Goal: Communication & Community: Answer question/provide support

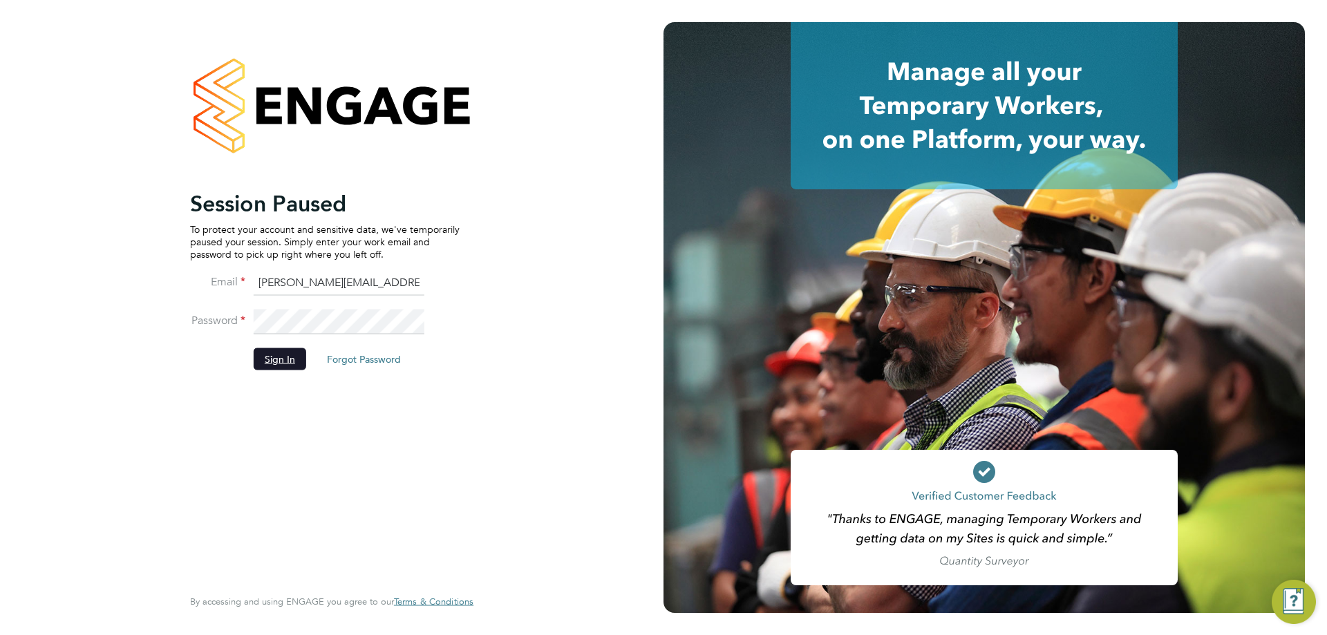
click at [294, 366] on button "Sign In" at bounding box center [280, 359] width 53 height 22
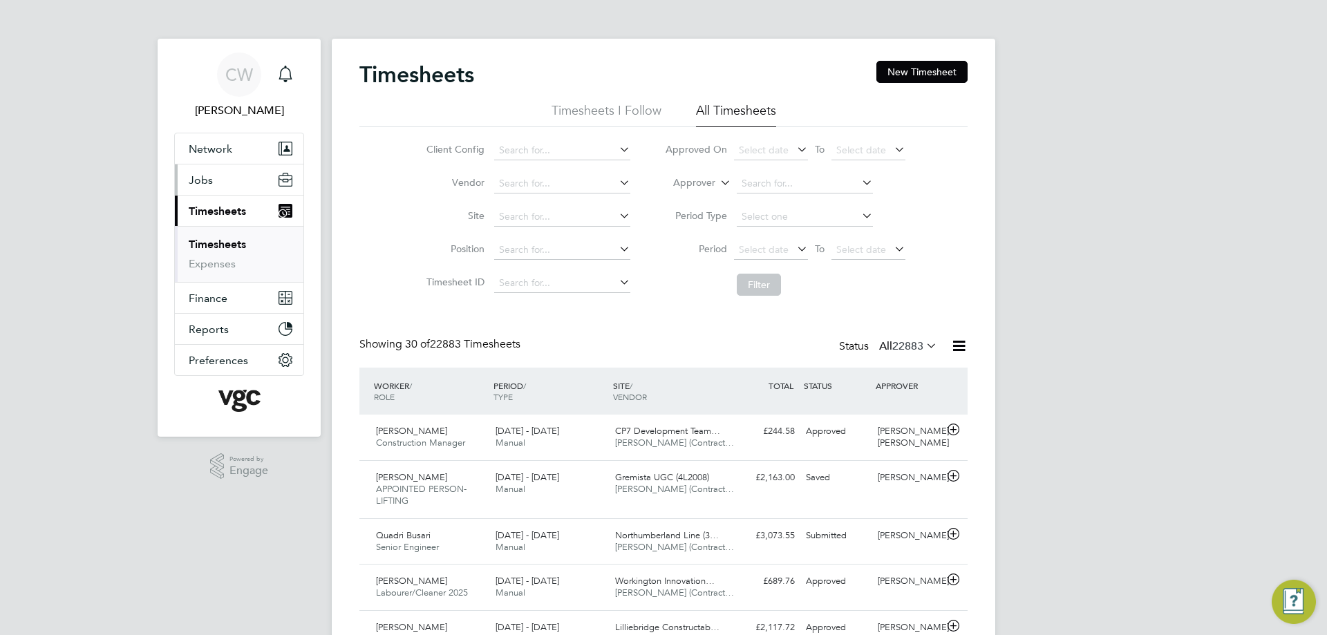
click at [216, 171] on button "Jobs" at bounding box center [239, 180] width 129 height 30
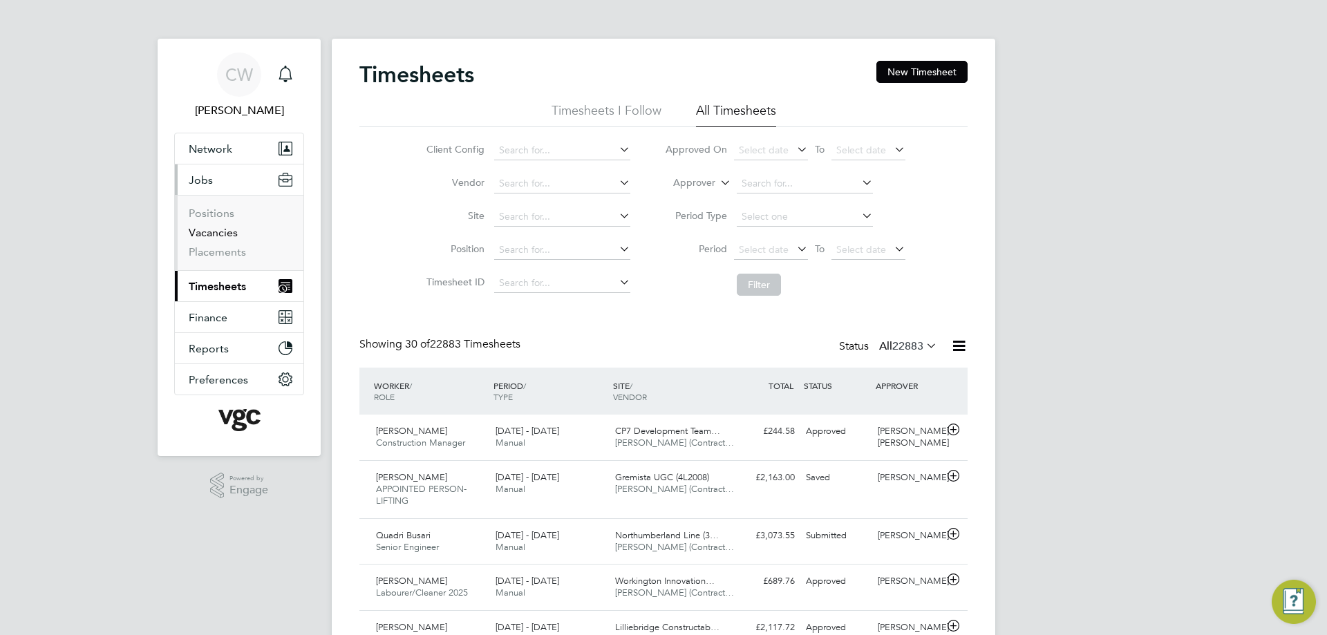
click at [206, 230] on link "Vacancies" at bounding box center [213, 232] width 49 height 13
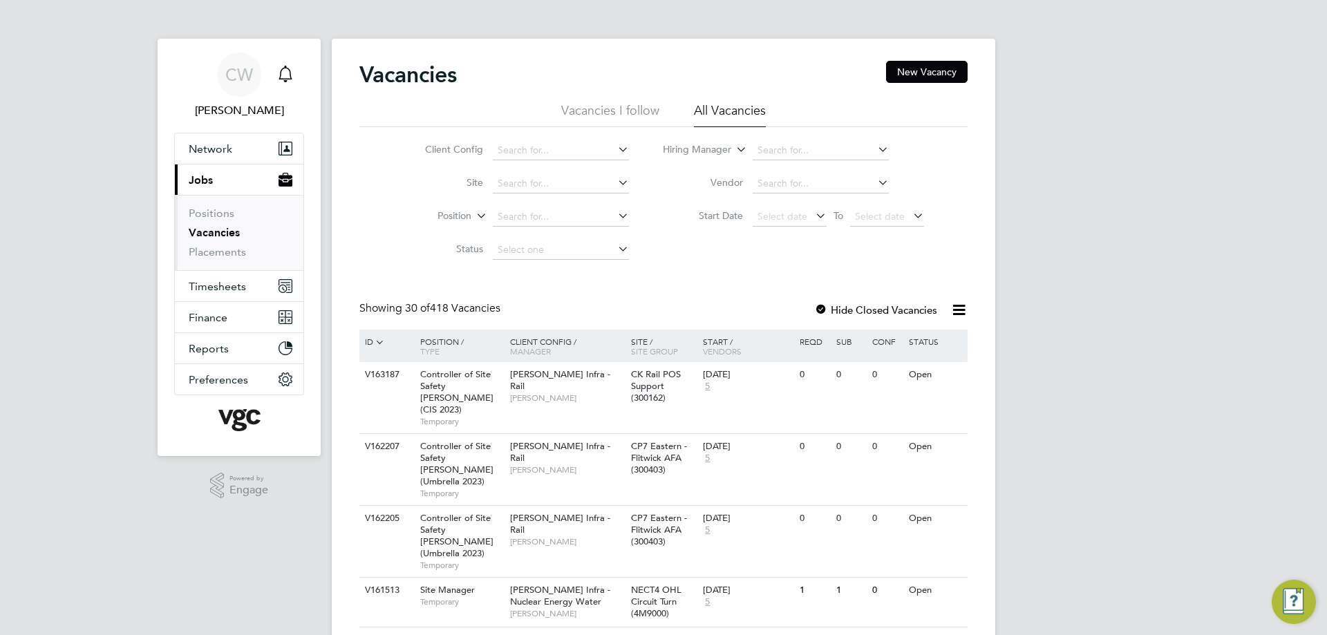
click at [295, 75] on div "Main navigation" at bounding box center [286, 75] width 28 height 28
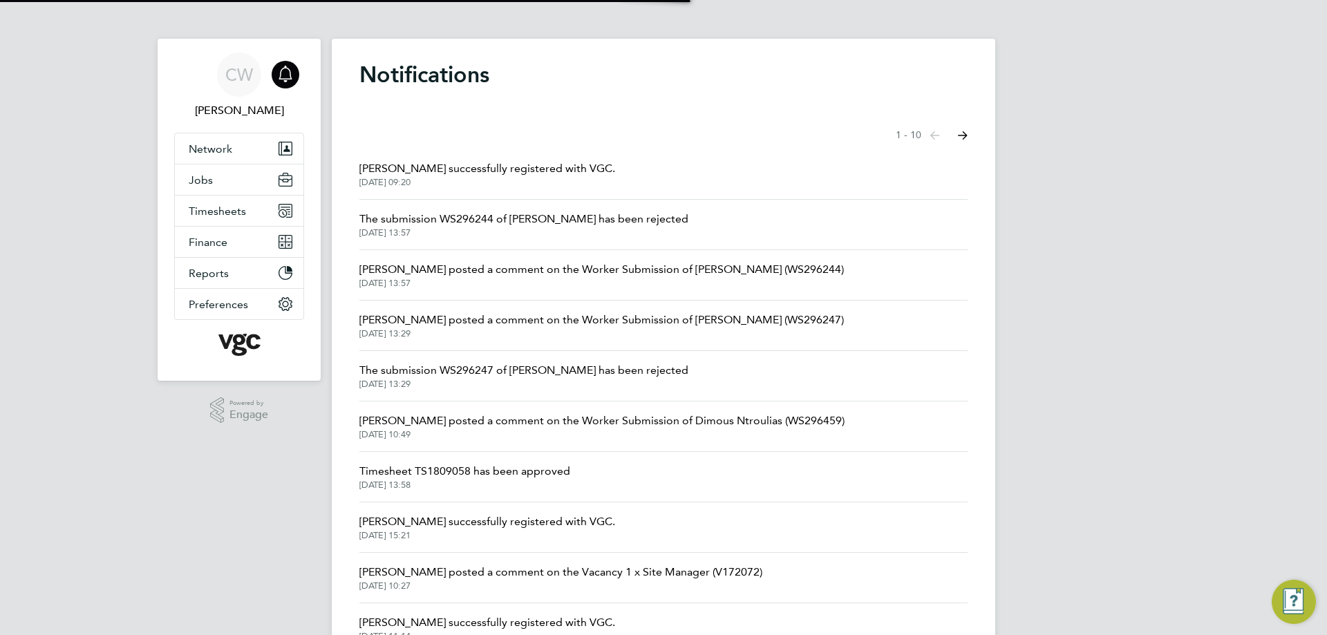
click at [474, 410] on li "[PERSON_NAME] posted a comment on the Worker Submission of Dimous Ntroulias (WS…" at bounding box center [664, 427] width 608 height 50
click at [475, 411] on li "[PERSON_NAME] posted a comment on the Worker Submission of Dimous Ntroulias (WS…" at bounding box center [664, 427] width 608 height 50
click at [600, 435] on span "[DATE] 10:49" at bounding box center [602, 434] width 485 height 11
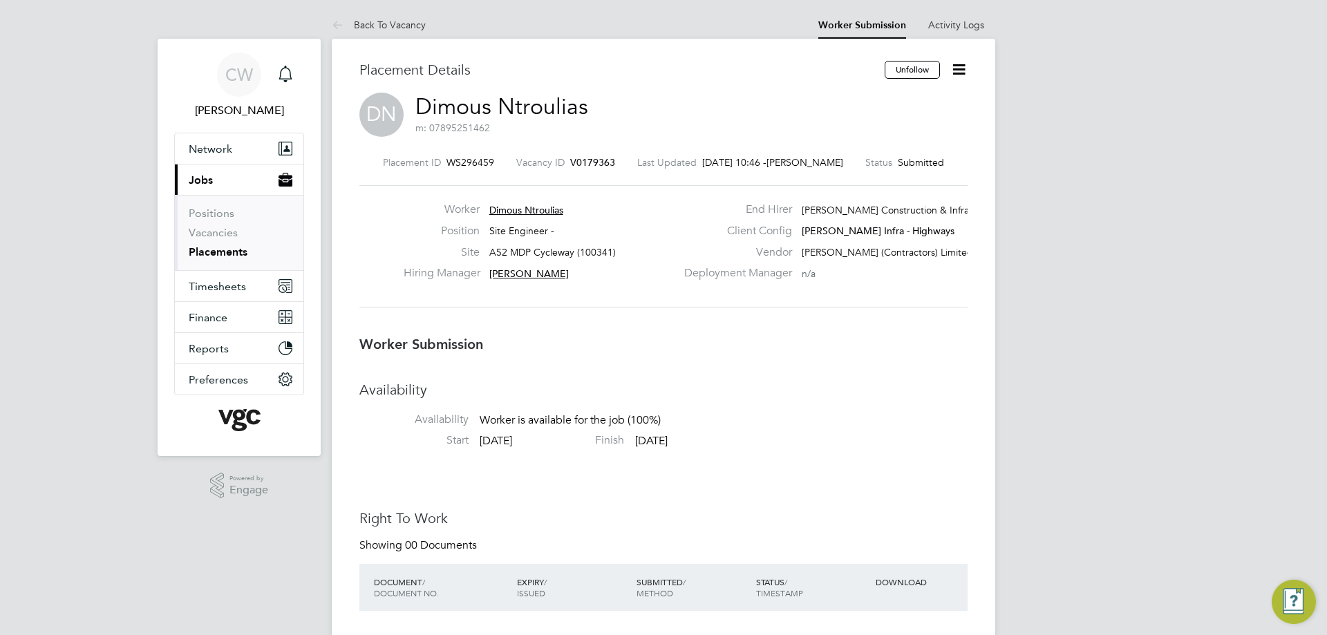
click at [586, 160] on span "V0179363" at bounding box center [592, 162] width 45 height 12
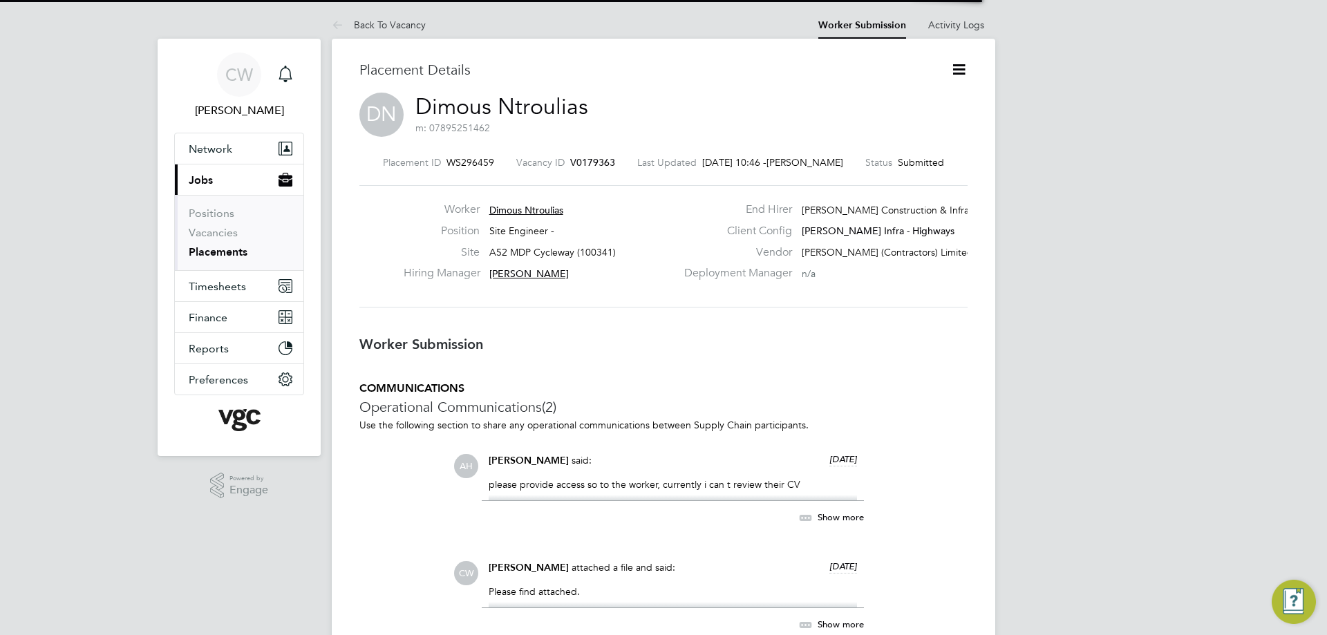
scroll to position [22, 273]
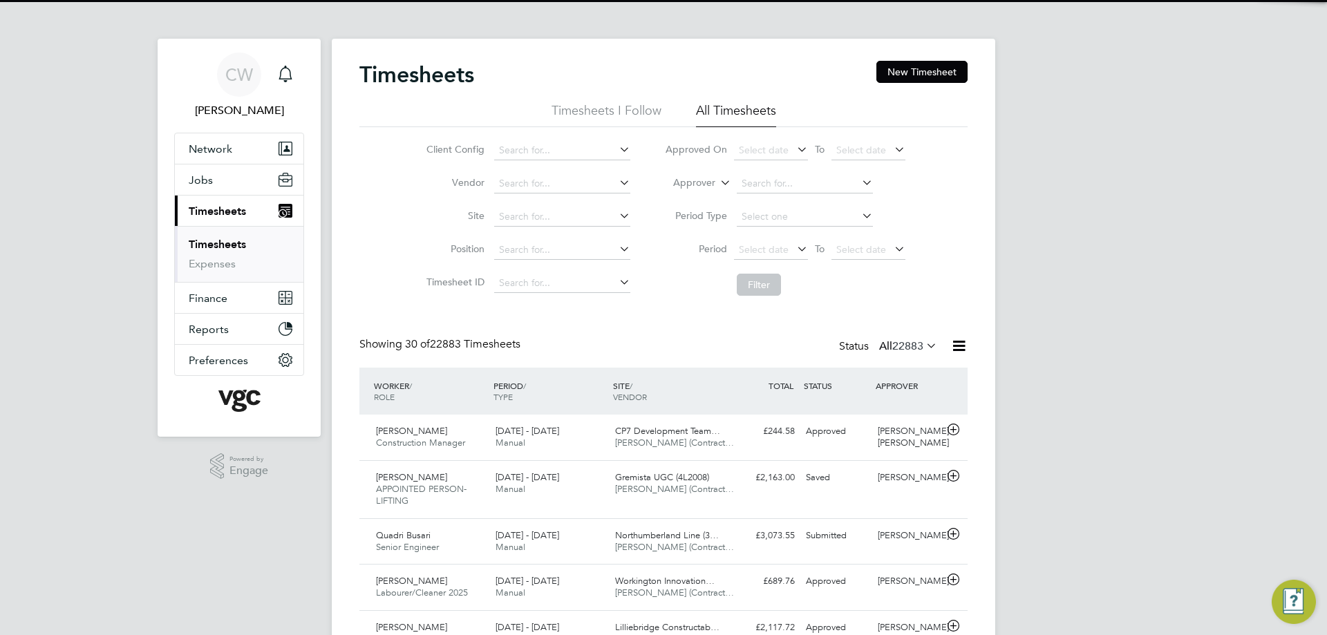
scroll to position [35, 120]
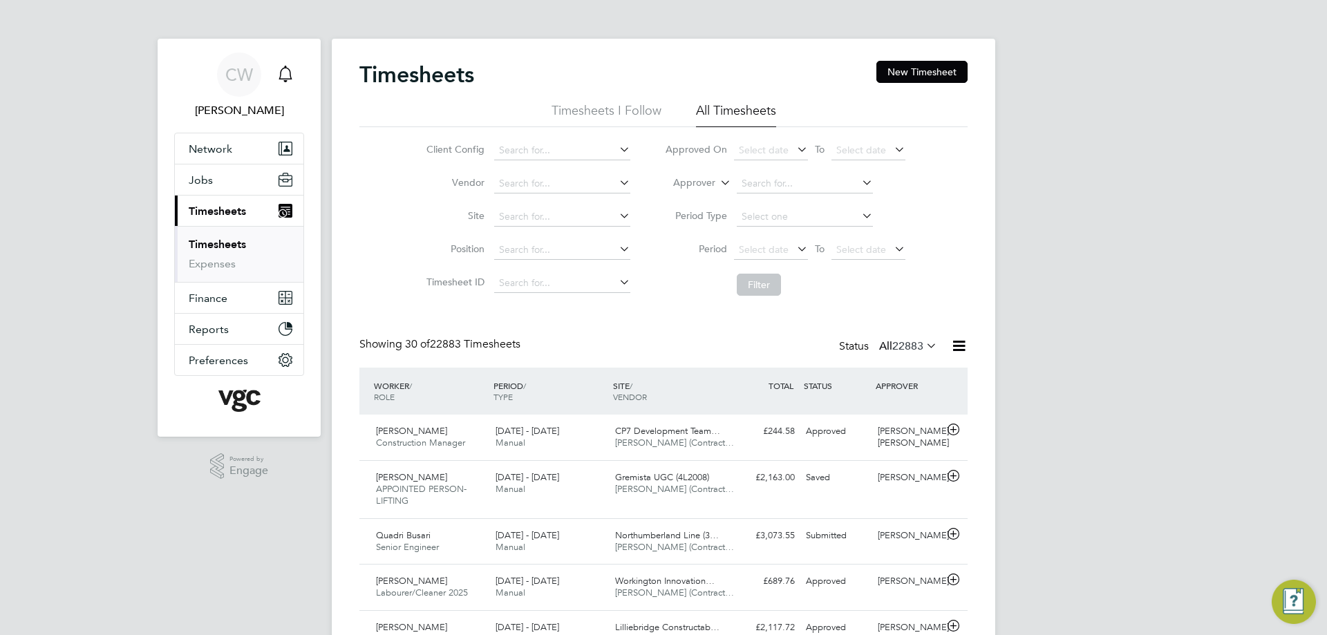
click at [280, 77] on icon "Main navigation" at bounding box center [285, 73] width 13 height 14
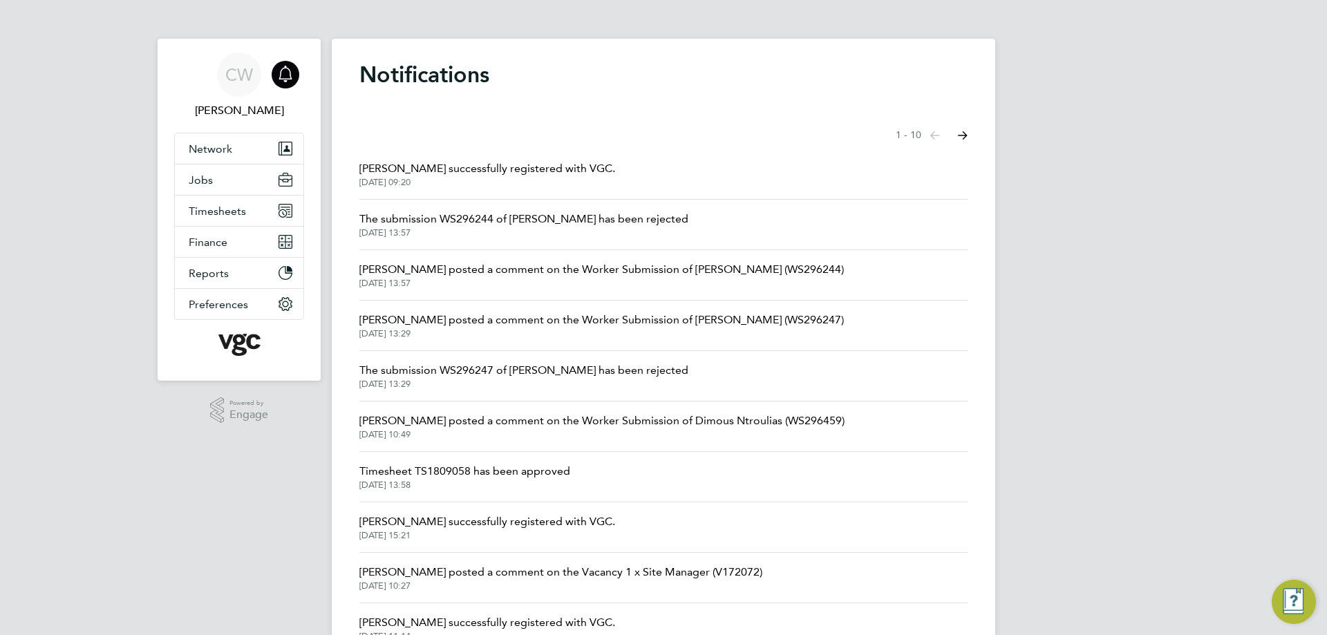
click at [438, 419] on span "[PERSON_NAME] posted a comment on the Worker Submission of Dimous Ntroulias (WS…" at bounding box center [602, 421] width 485 height 17
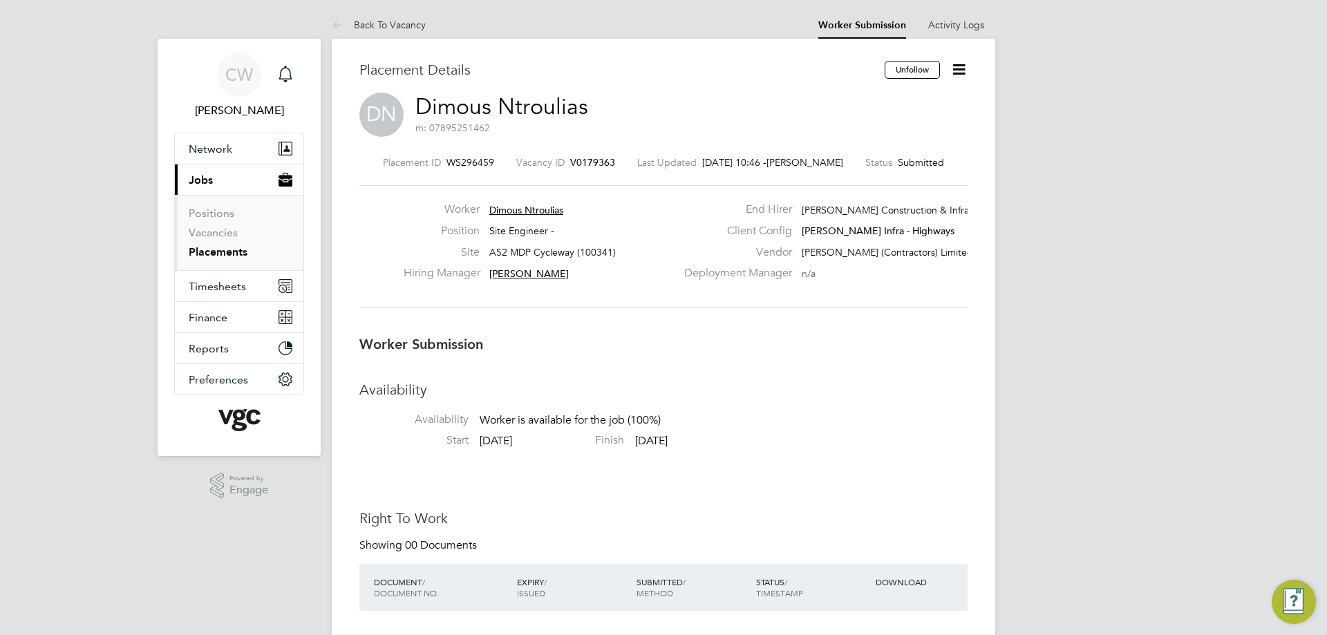
click at [586, 162] on span "V0179363" at bounding box center [592, 162] width 45 height 12
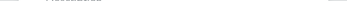
scroll to position [24, 116]
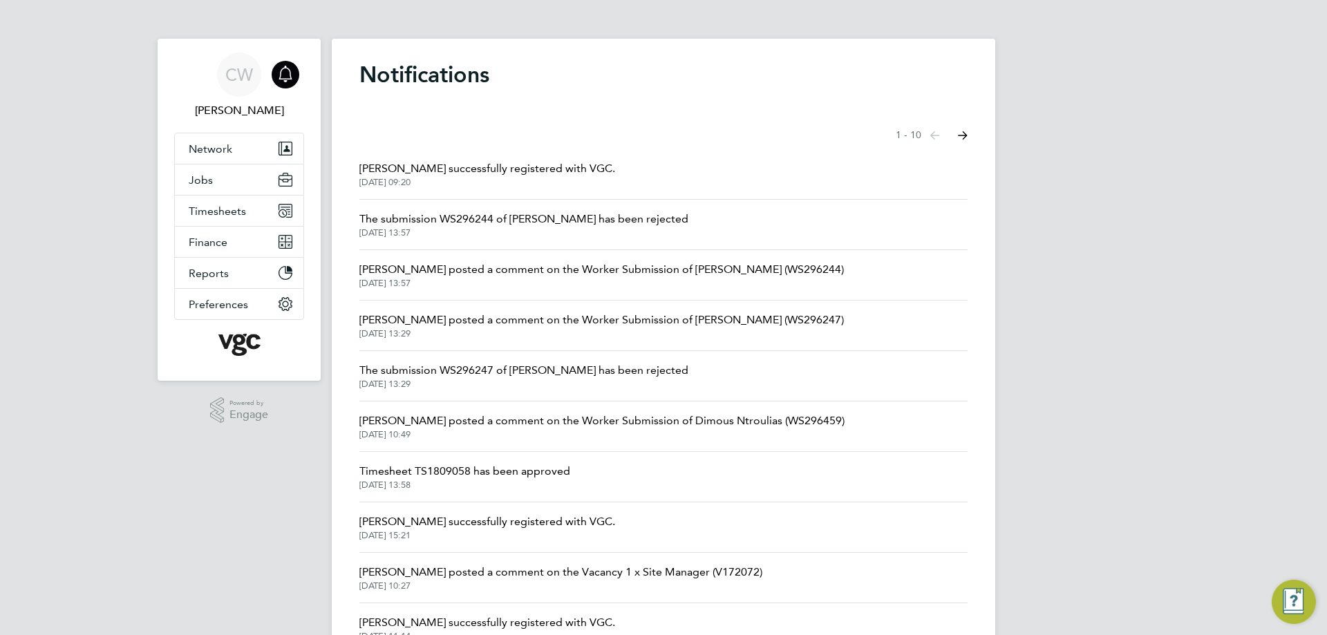
click at [434, 427] on span "[PERSON_NAME] posted a comment on the Worker Submission of Dimous Ntroulias (WS…" at bounding box center [602, 421] width 485 height 17
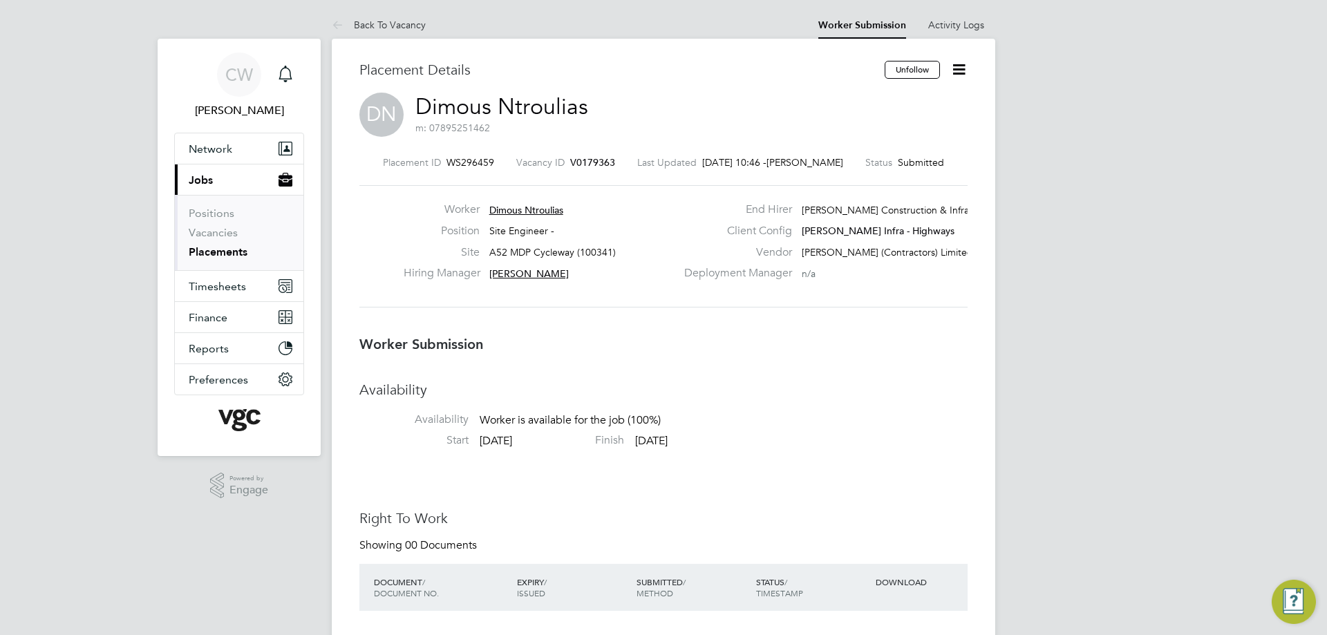
click at [579, 161] on span "V0179363" at bounding box center [592, 162] width 45 height 12
click at [534, 249] on span "A52 MDP Cycleway (100341)" at bounding box center [553, 252] width 127 height 12
drag, startPoint x: 488, startPoint y: 250, endPoint x: 572, endPoint y: 250, distance: 83.7
click at [572, 250] on div "Site A52 MDP Cycleway (100341)" at bounding box center [540, 255] width 272 height 21
copy span "A52 MDP Cycleway"
